Goal: Communication & Community: Answer question/provide support

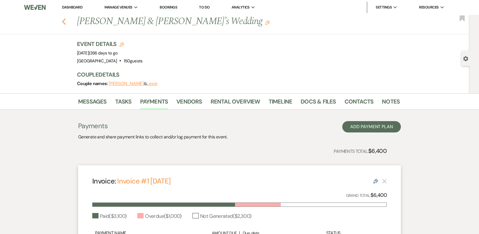
click at [66, 24] on use "button" at bounding box center [64, 21] width 4 height 6
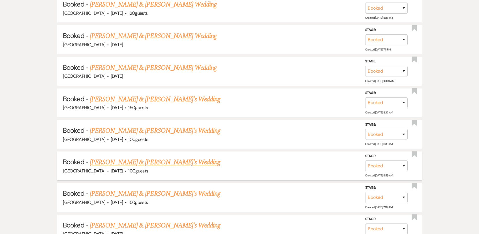
scroll to position [567, 0]
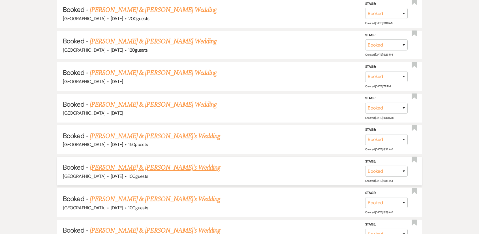
click at [166, 167] on link "[PERSON_NAME] & [PERSON_NAME]'s Wedding" at bounding box center [155, 167] width 131 height 10
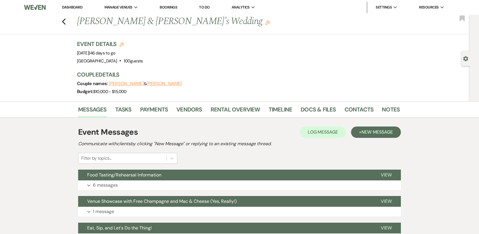
click at [188, 186] on button "Expand 6 messages" at bounding box center [239, 185] width 323 height 10
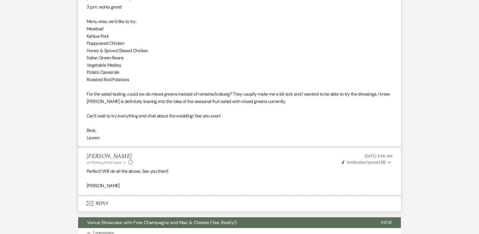
scroll to position [623, 0]
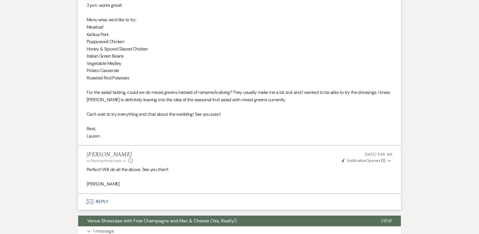
click at [167, 199] on button "Envelope Reply" at bounding box center [239, 202] width 323 height 16
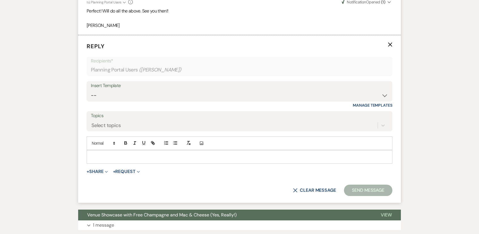
scroll to position [783, 0]
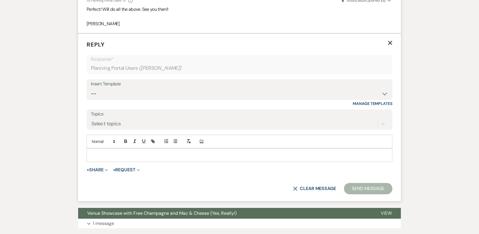
click at [187, 152] on p at bounding box center [239, 155] width 297 height 6
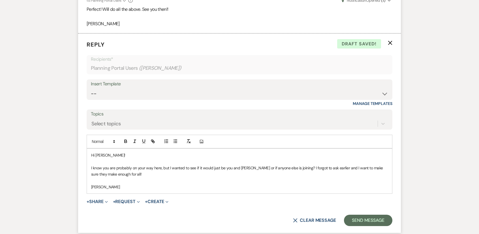
click at [124, 174] on p "I know you are probably on your way here, but I wanted to see if it would just …" at bounding box center [239, 171] width 297 height 13
click at [385, 221] on button "Send Message" at bounding box center [368, 219] width 48 height 11
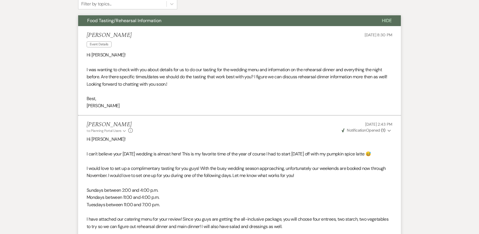
scroll to position [75, 0]
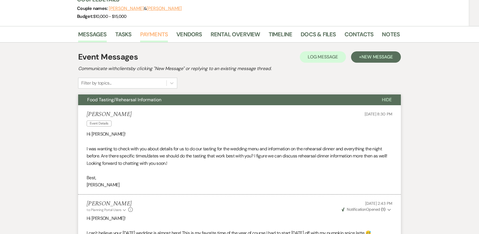
click at [163, 34] on link "Payments" at bounding box center [154, 36] width 28 height 12
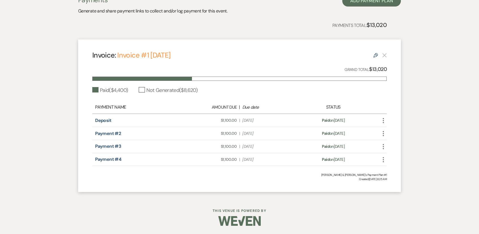
scroll to position [49, 0]
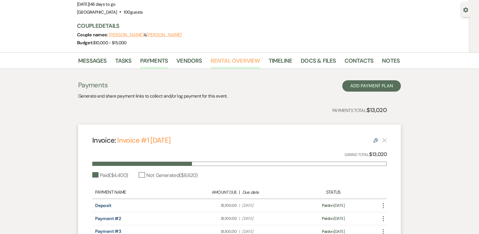
click at [218, 56] on link "Rental Overview" at bounding box center [236, 62] width 50 height 12
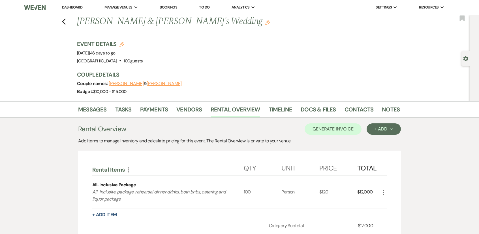
click at [69, 23] on div "Previous [PERSON_NAME] & [PERSON_NAME]'s Wedding Edit Bookmark" at bounding box center [233, 25] width 473 height 20
click at [66, 23] on icon "Previous" at bounding box center [64, 21] width 4 height 7
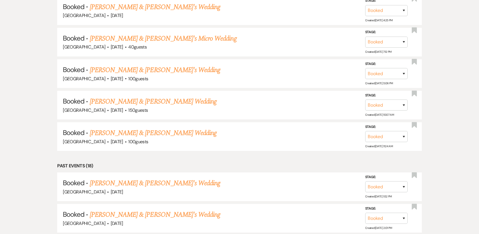
scroll to position [765, 0]
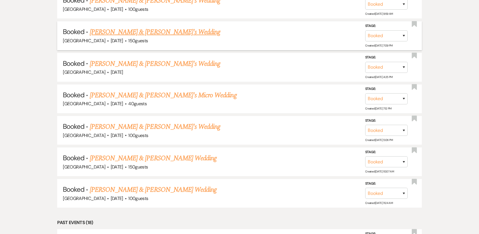
click at [144, 31] on link "[PERSON_NAME] & [PERSON_NAME]'s Wedding" at bounding box center [155, 32] width 131 height 10
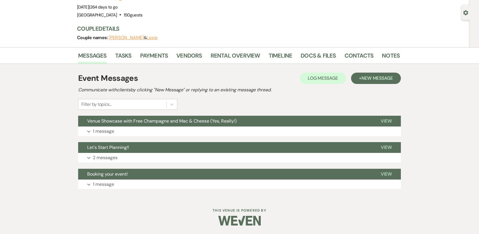
scroll to position [45, 0]
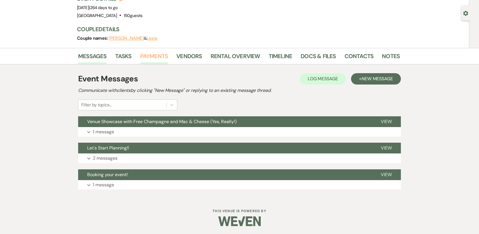
click at [149, 60] on link "Payments" at bounding box center [154, 58] width 28 height 12
